Goal: Book appointment/travel/reservation

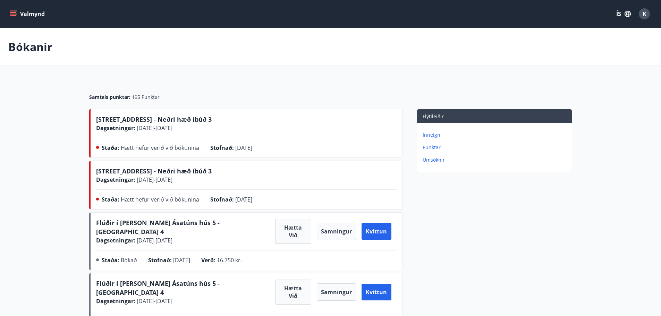
click at [27, 14] on button "Valmynd" at bounding box center [27, 14] width 39 height 12
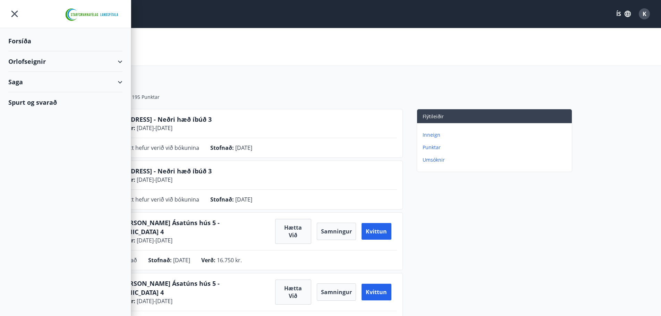
click at [31, 63] on div "Orlofseignir" at bounding box center [65, 61] width 114 height 20
click at [33, 77] on div "Framboð" at bounding box center [65, 79] width 103 height 15
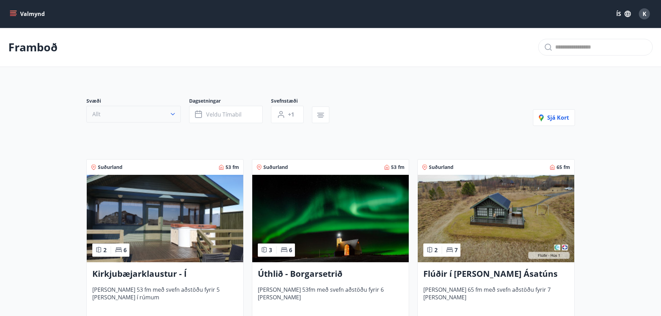
click at [159, 114] on button "Allt" at bounding box center [133, 114] width 94 height 17
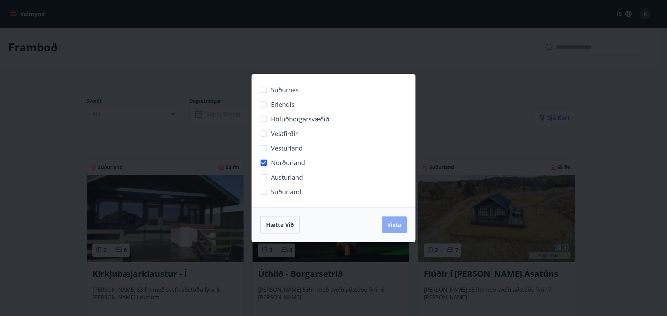
click at [390, 227] on span "Vista" at bounding box center [394, 225] width 14 height 8
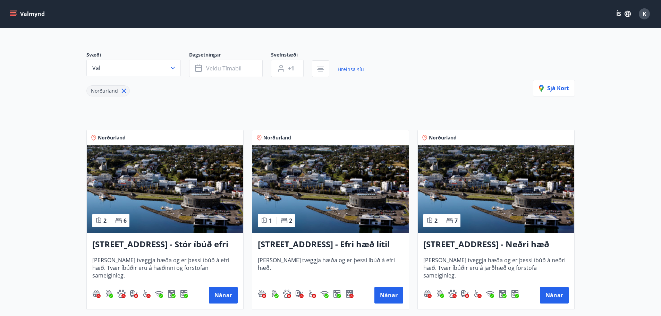
scroll to position [174, 0]
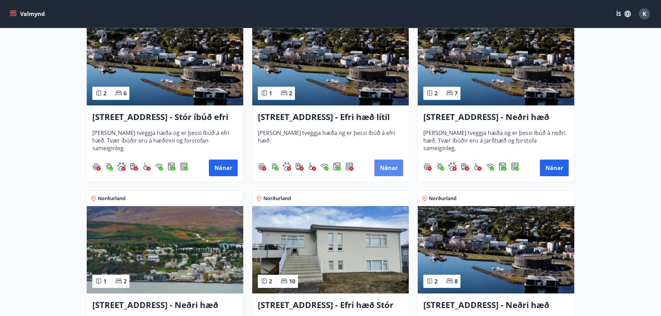
click at [394, 166] on button "Nánar" at bounding box center [389, 168] width 29 height 17
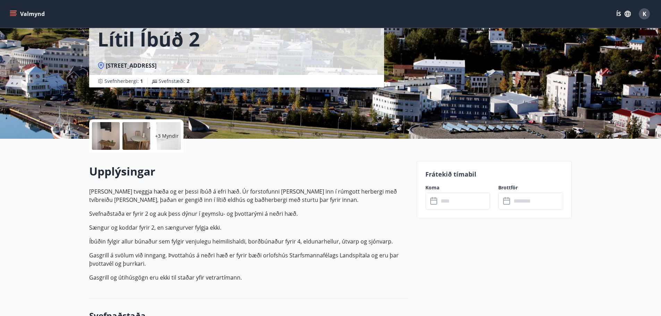
scroll to position [104, 0]
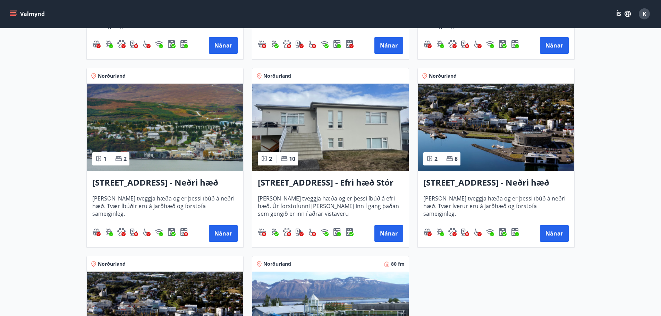
scroll to position [312, 0]
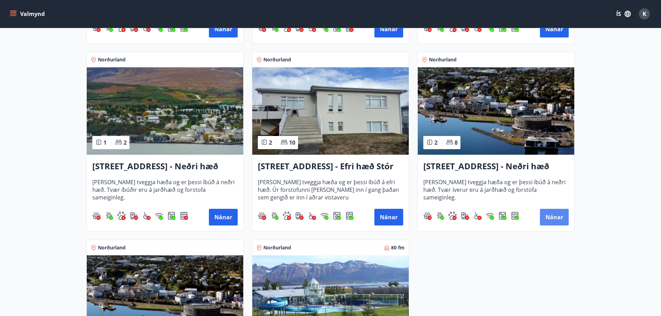
click at [554, 217] on button "Nánar" at bounding box center [554, 217] width 29 height 17
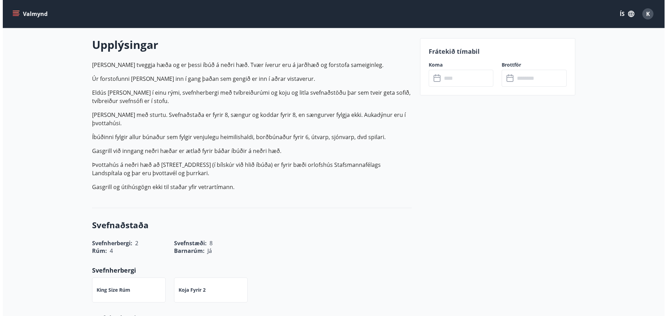
scroll to position [208, 0]
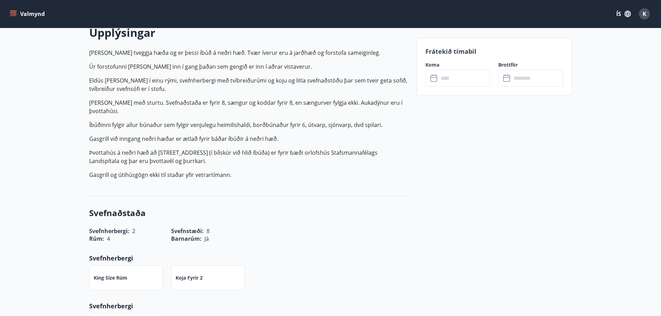
click at [437, 78] on icon at bounding box center [434, 78] width 7 height 7
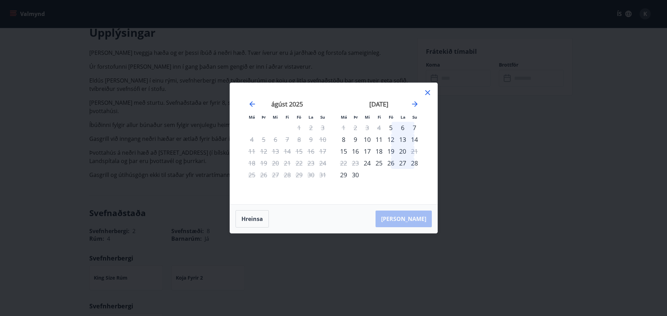
click at [343, 152] on div "15" at bounding box center [343, 151] width 12 height 12
click at [340, 150] on div "15" at bounding box center [343, 151] width 12 height 12
